Goal: Task Accomplishment & Management: Manage account settings

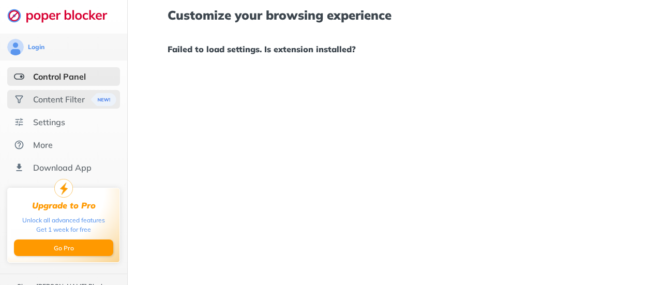
click at [56, 95] on div "Content Filter" at bounding box center [59, 99] width 52 height 10
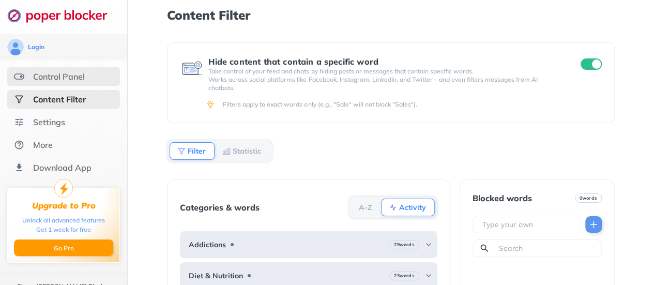
click at [51, 80] on div "Control Panel" at bounding box center [59, 76] width 52 height 10
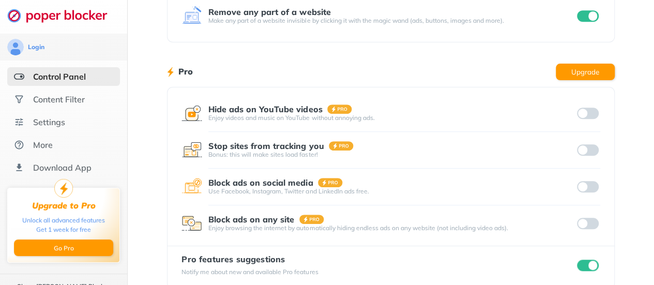
scroll to position [29, 0]
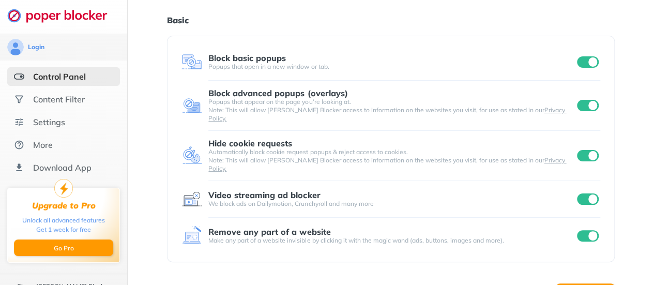
click at [585, 66] on input "checkbox" at bounding box center [588, 61] width 22 height 11
click at [587, 104] on input "checkbox" at bounding box center [588, 105] width 22 height 11
click at [587, 139] on div "Hide cookie requests Automatically block cookie request popups & reject access …" at bounding box center [390, 156] width 418 height 34
click at [590, 150] on input "checkbox" at bounding box center [588, 155] width 22 height 11
click at [587, 193] on div "Video streaming ad blocker We block ads on Dailymotion, Crunchyroll and many mo…" at bounding box center [390, 199] width 418 height 37
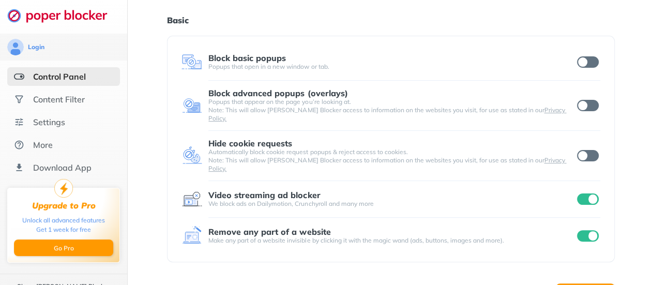
click at [586, 183] on div "Login Control Panel Content Filter Settings More Download App Upgrade to Pro Un…" at bounding box center [327, 246] width 654 height 551
click at [589, 230] on input "checkbox" at bounding box center [588, 235] width 22 height 11
click at [583, 193] on input "checkbox" at bounding box center [588, 198] width 22 height 11
